Goal: Task Accomplishment & Management: Manage account settings

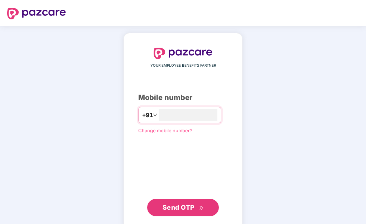
type input "**********"
click at [175, 208] on span "Send OTP" at bounding box center [178, 207] width 32 height 8
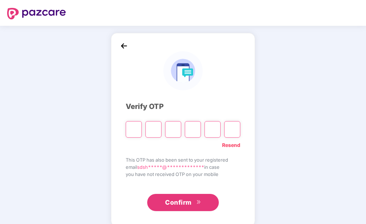
type input "*"
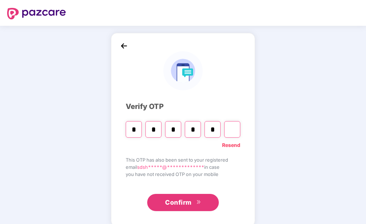
type input "*"
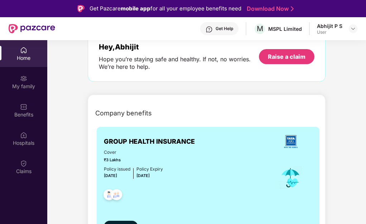
scroll to position [72, 0]
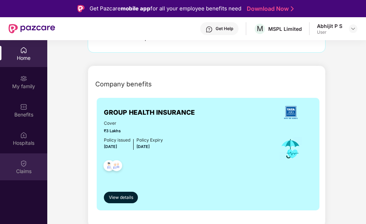
click at [25, 164] on img at bounding box center [23, 163] width 7 height 7
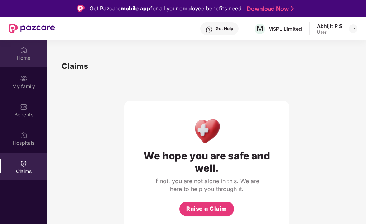
click at [20, 54] on div "Home" at bounding box center [23, 53] width 47 height 27
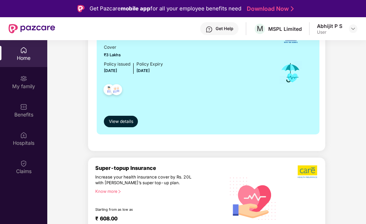
scroll to position [107, 0]
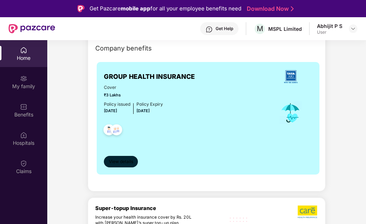
click at [113, 161] on span "View details" at bounding box center [121, 161] width 24 height 7
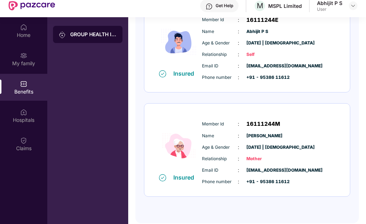
scroll to position [36, 0]
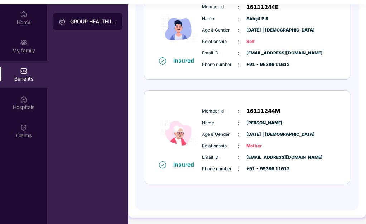
click at [257, 109] on span "16111244M" at bounding box center [263, 111] width 34 height 9
click at [162, 164] on img at bounding box center [162, 164] width 7 height 7
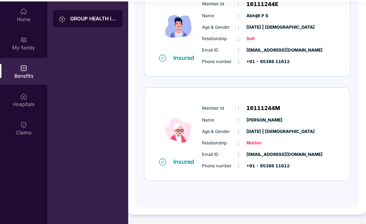
scroll to position [40, 0]
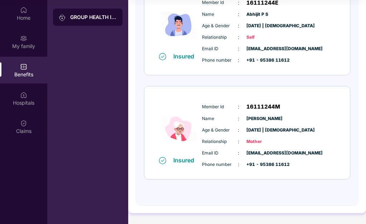
click at [254, 104] on span "16111244M" at bounding box center [263, 106] width 34 height 9
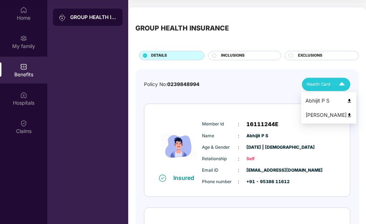
click at [331, 86] on div "Health Card" at bounding box center [327, 84] width 42 height 13
click at [346, 114] on img at bounding box center [348, 114] width 5 height 5
